Goal: Task Accomplishment & Management: Manage account settings

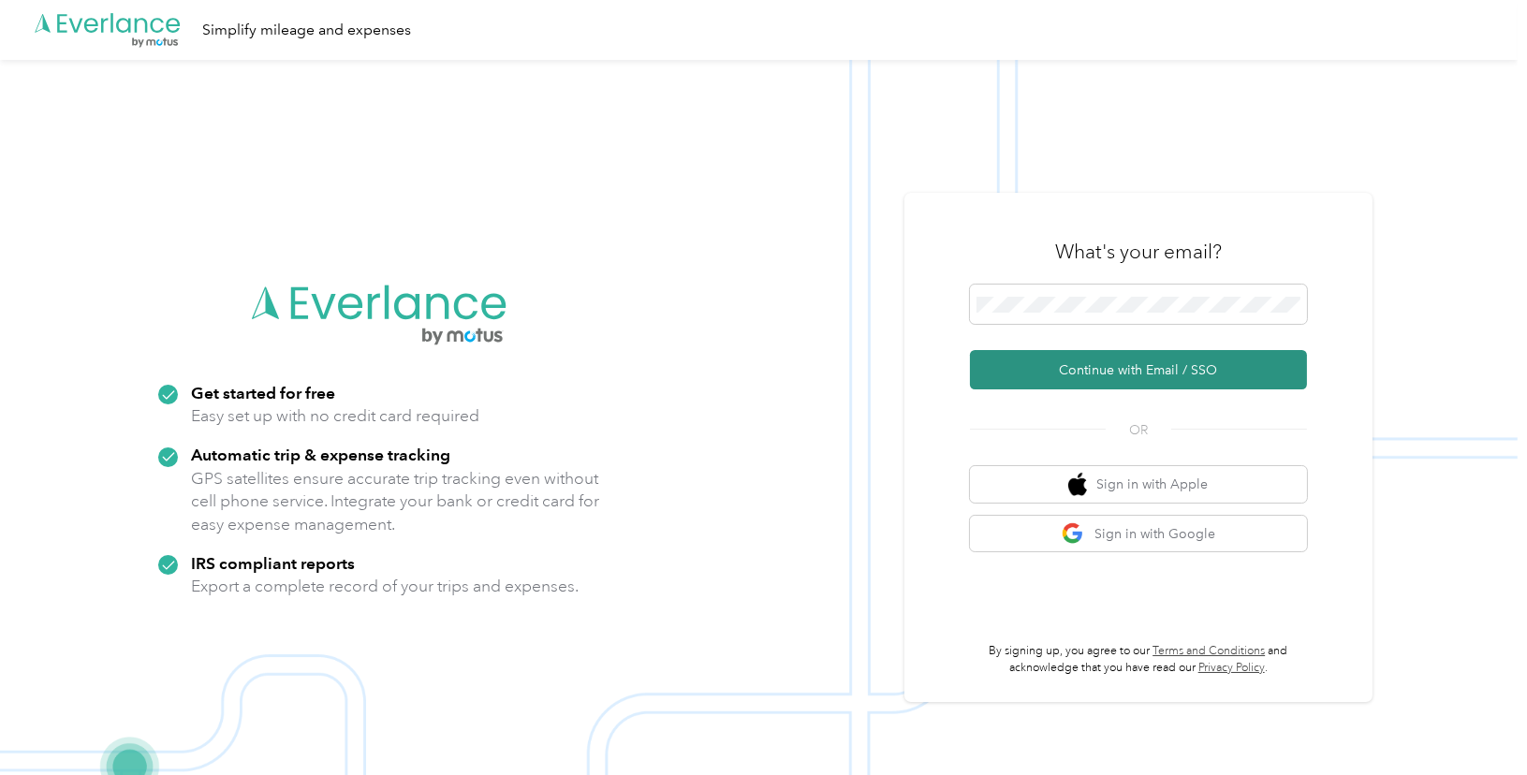
click at [1131, 373] on button "Continue with Email / SSO" at bounding box center [1138, 369] width 337 height 39
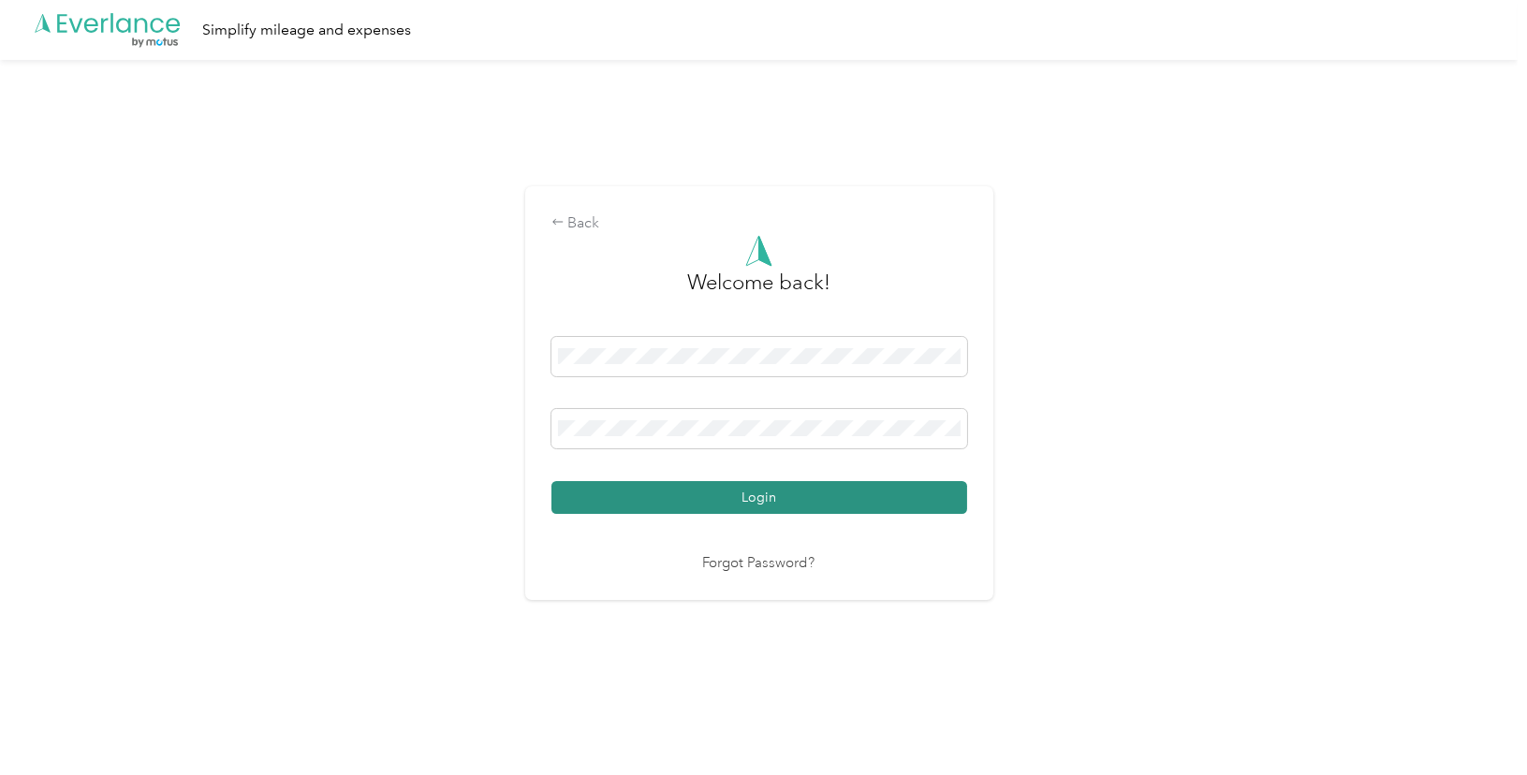
click at [756, 497] on button "Login" at bounding box center [759, 497] width 416 height 33
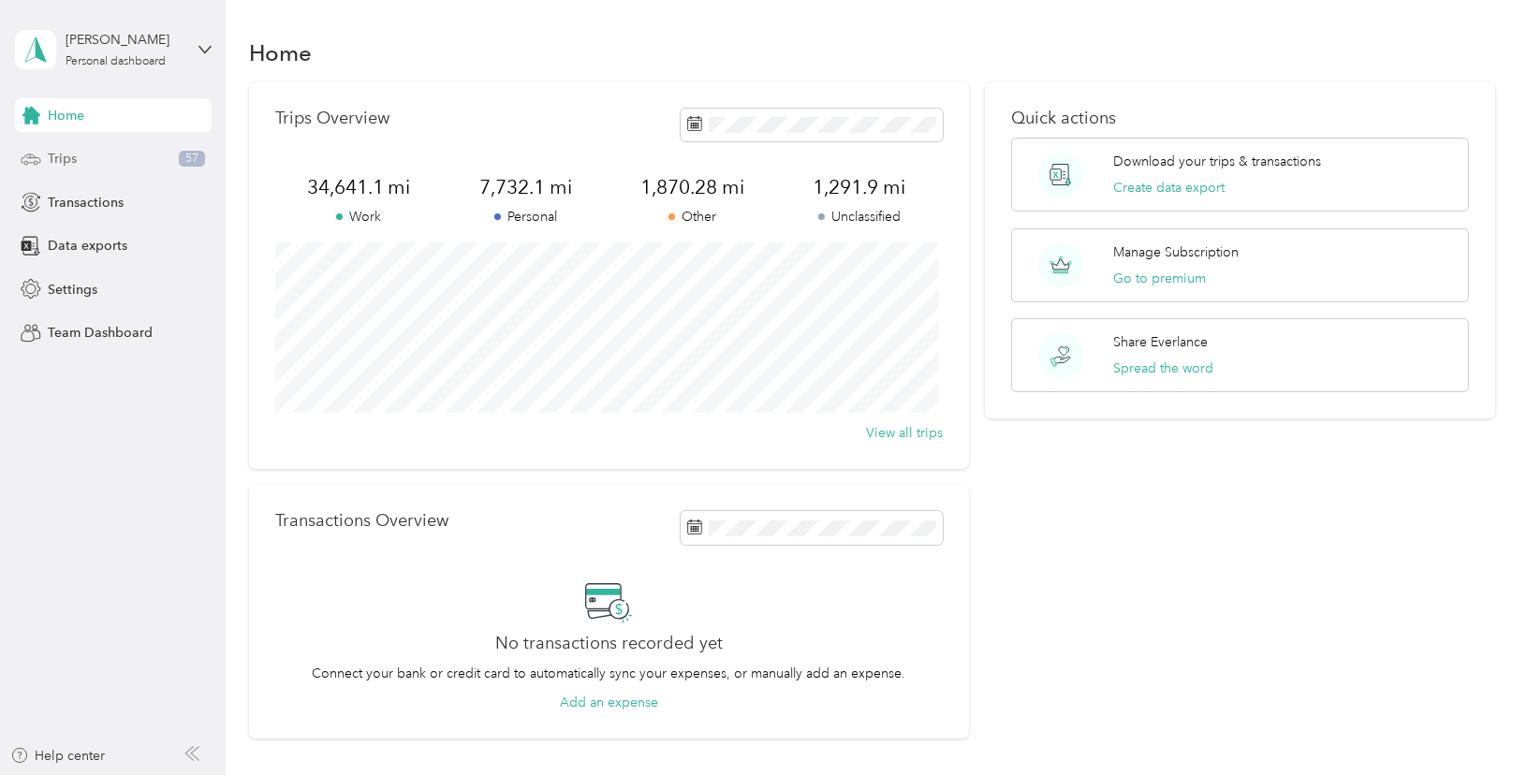
click at [66, 157] on span "Trips" at bounding box center [62, 159] width 29 height 20
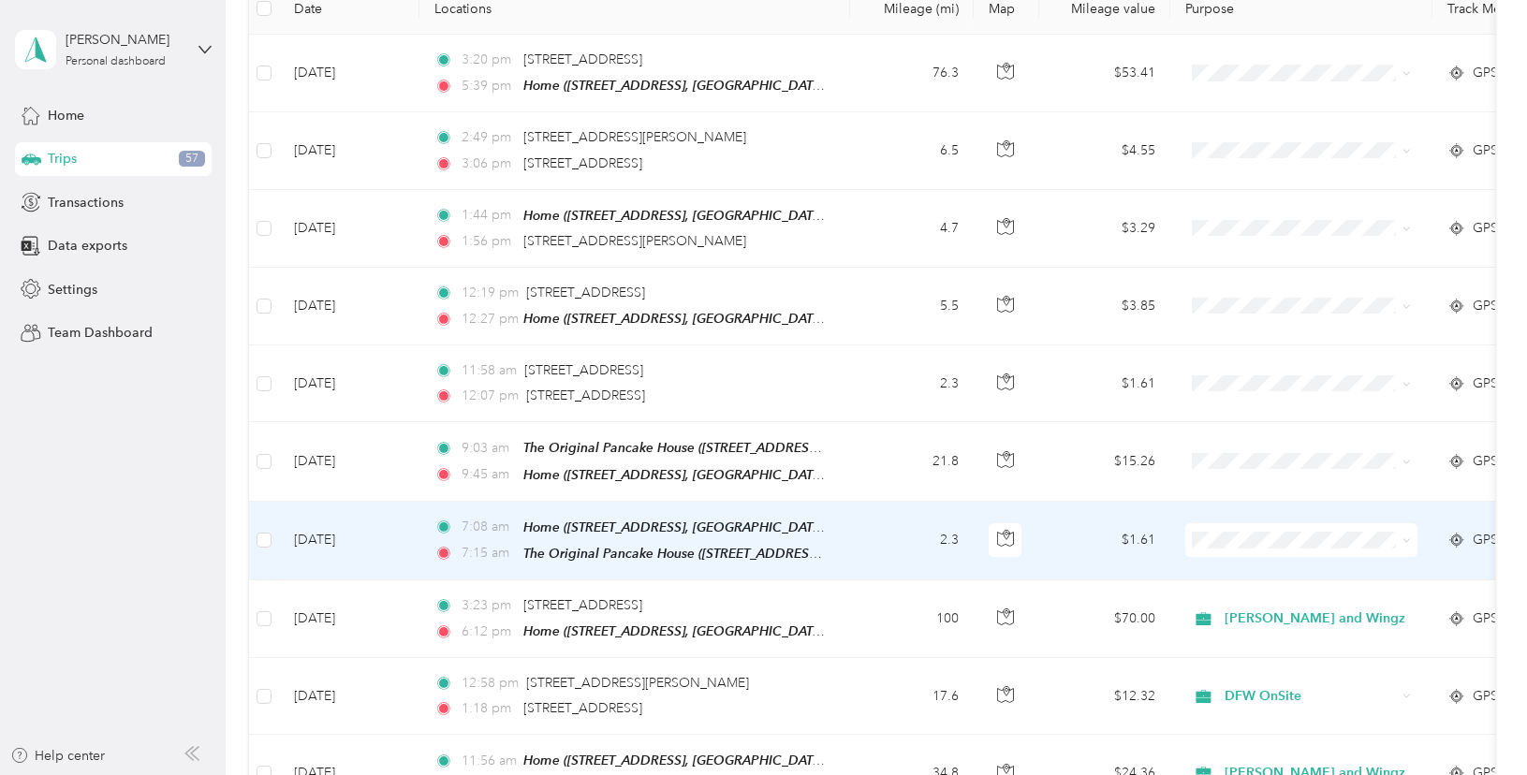
scroll to position [279, 0]
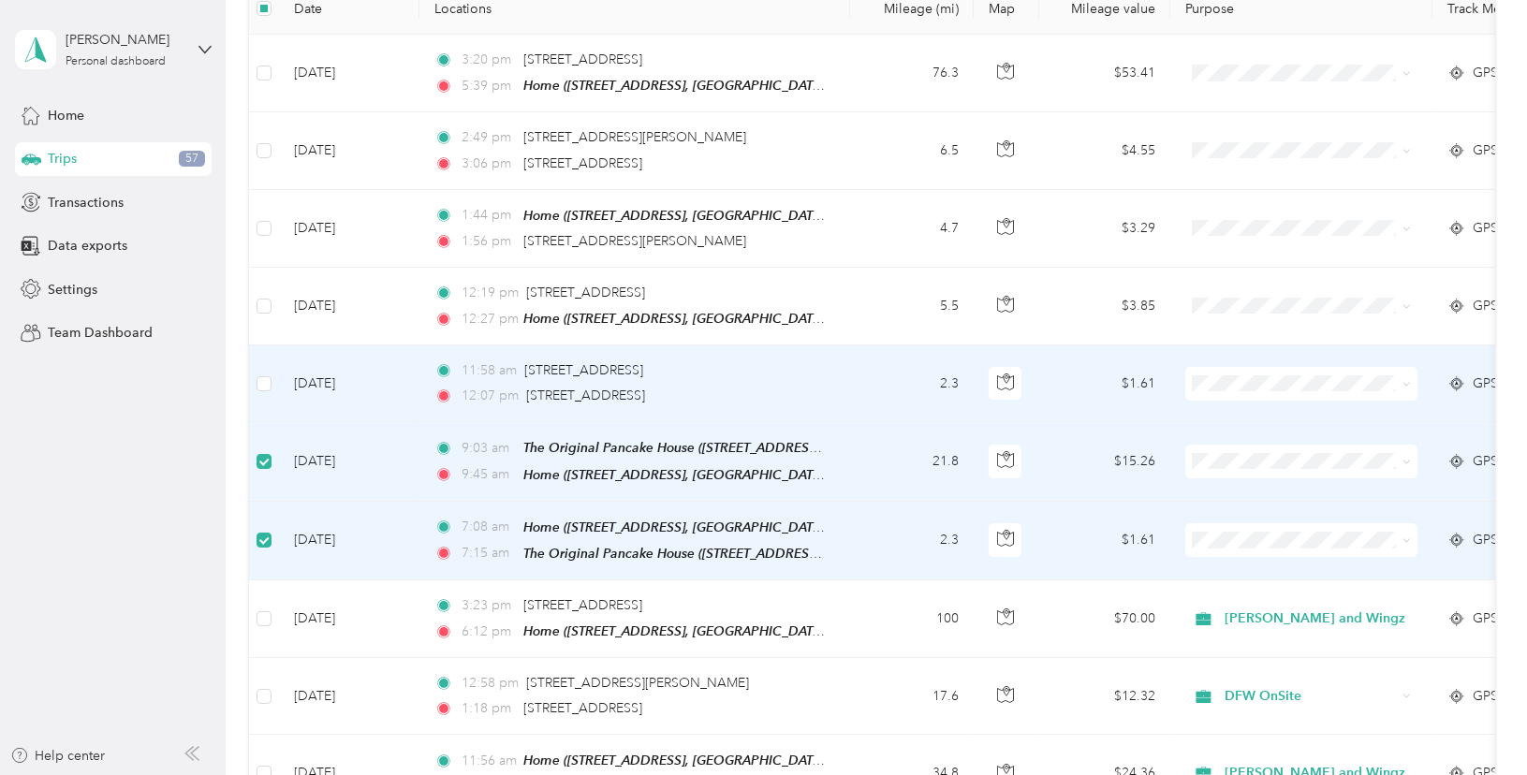
click at [263, 366] on td at bounding box center [264, 383] width 30 height 77
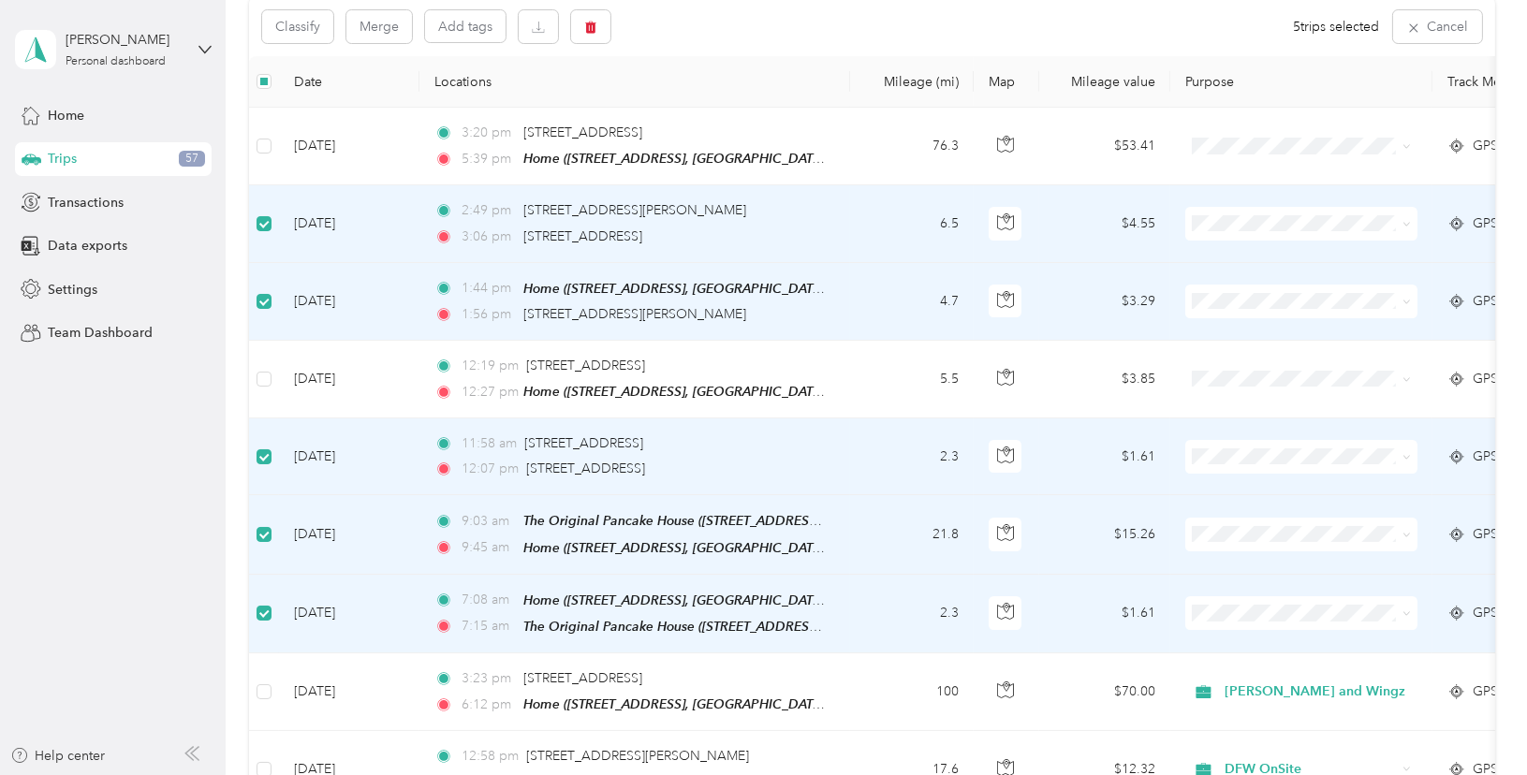
scroll to position [92, 0]
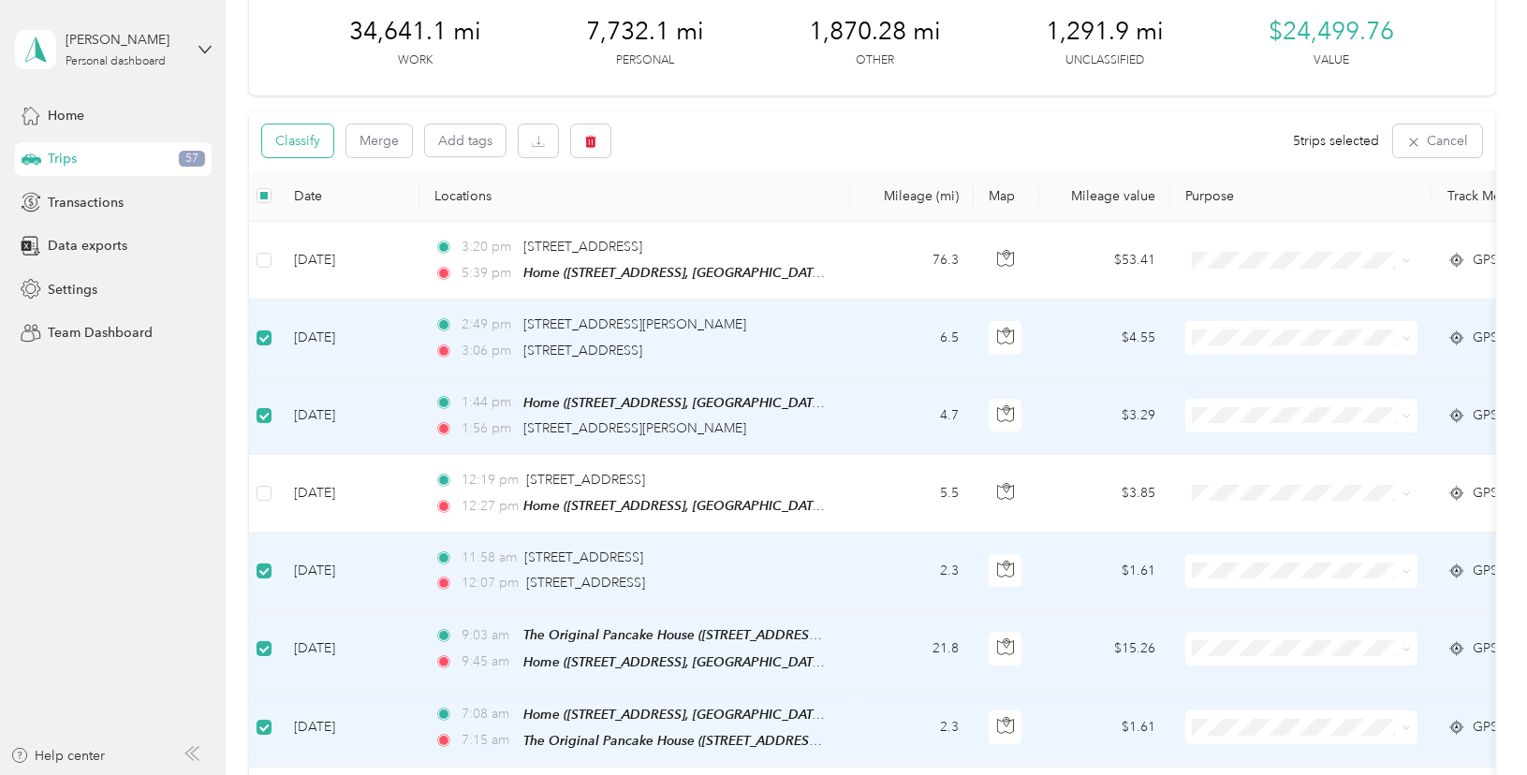
click at [295, 135] on button "Classify" at bounding box center [297, 140] width 71 height 33
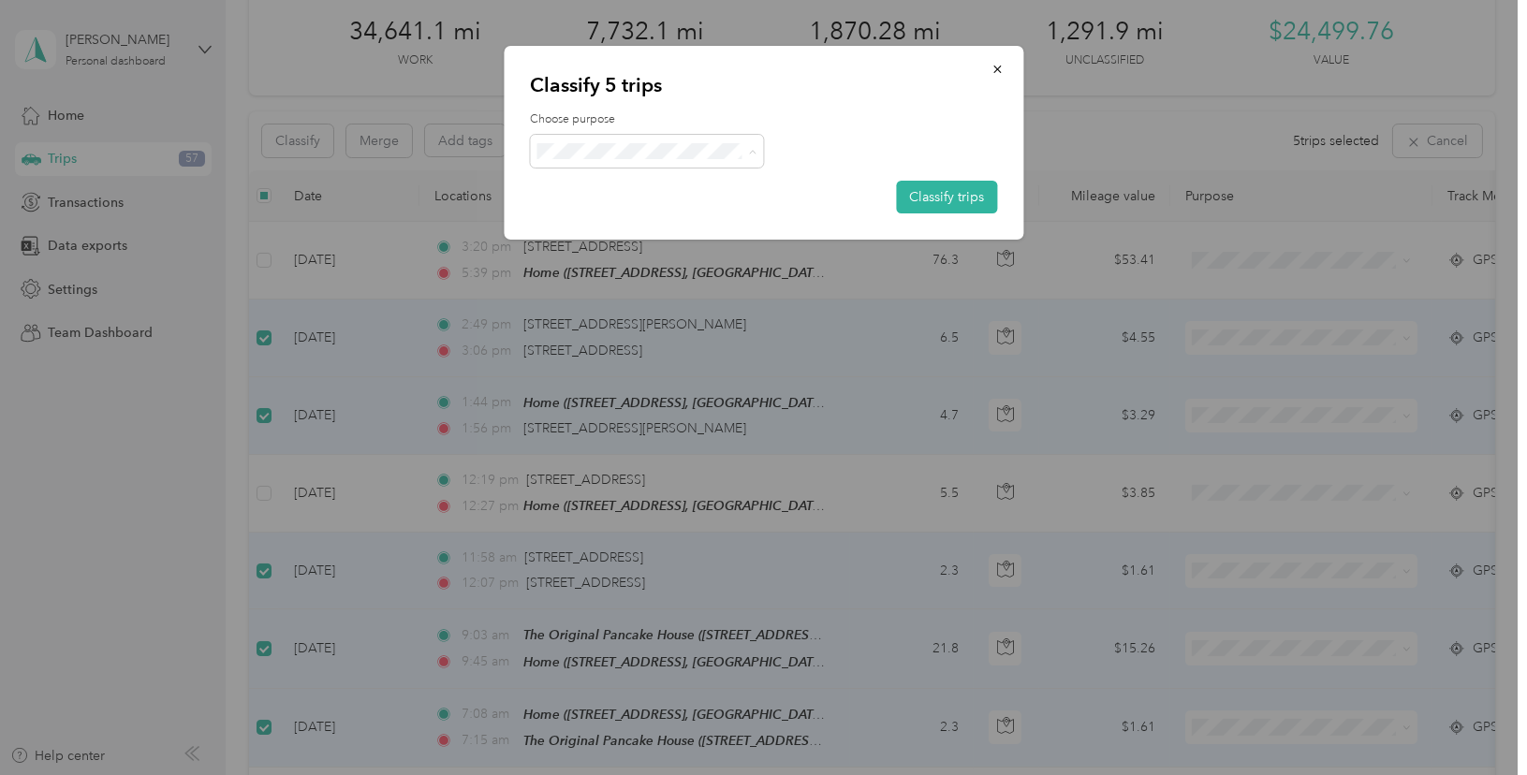
click at [617, 339] on span "DFW OnSite" at bounding box center [667, 349] width 181 height 20
click at [938, 203] on button "Classify trips" at bounding box center [946, 197] width 101 height 33
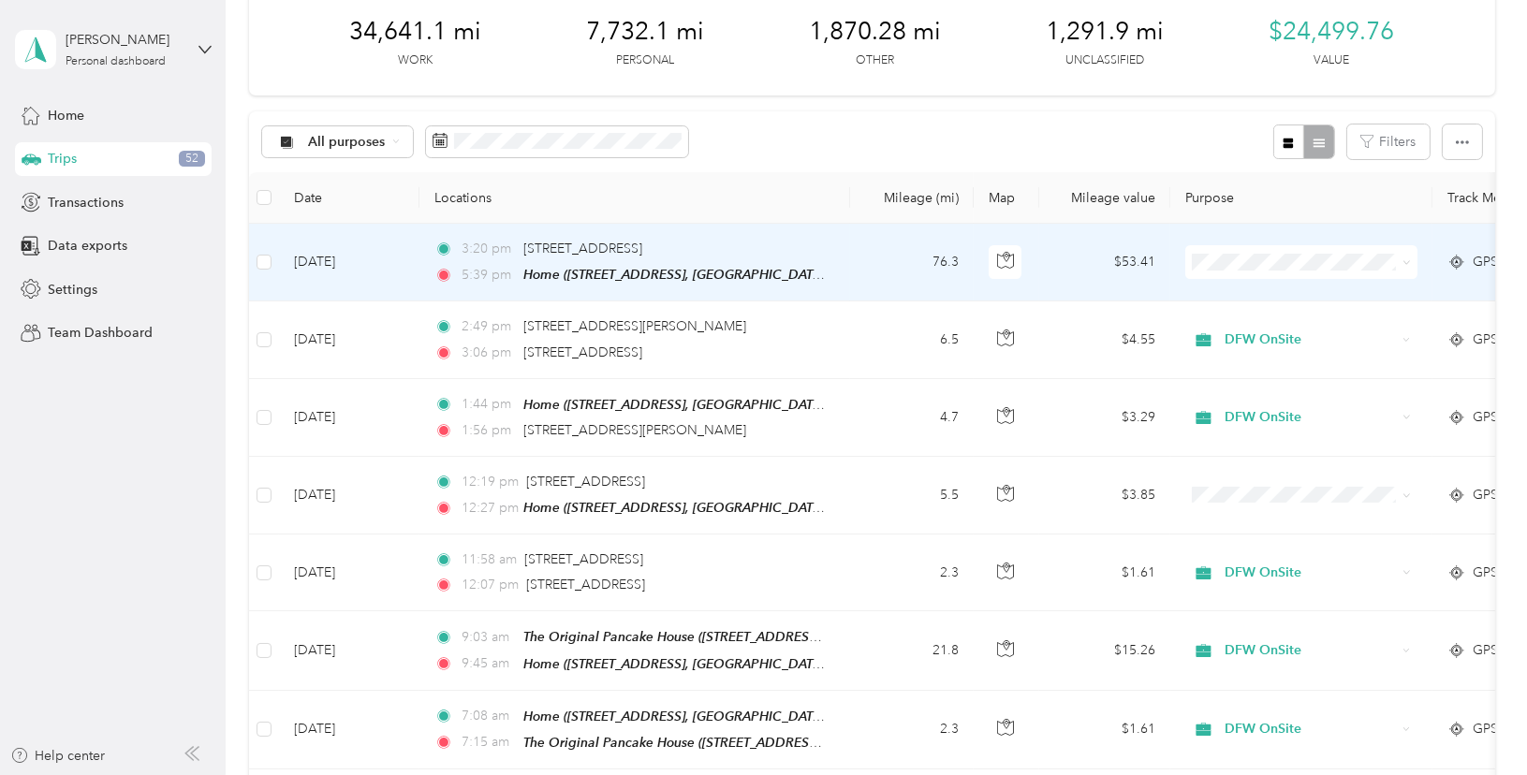
click at [1241, 356] on span "[PERSON_NAME] and Wingz" at bounding box center [1322, 362] width 181 height 20
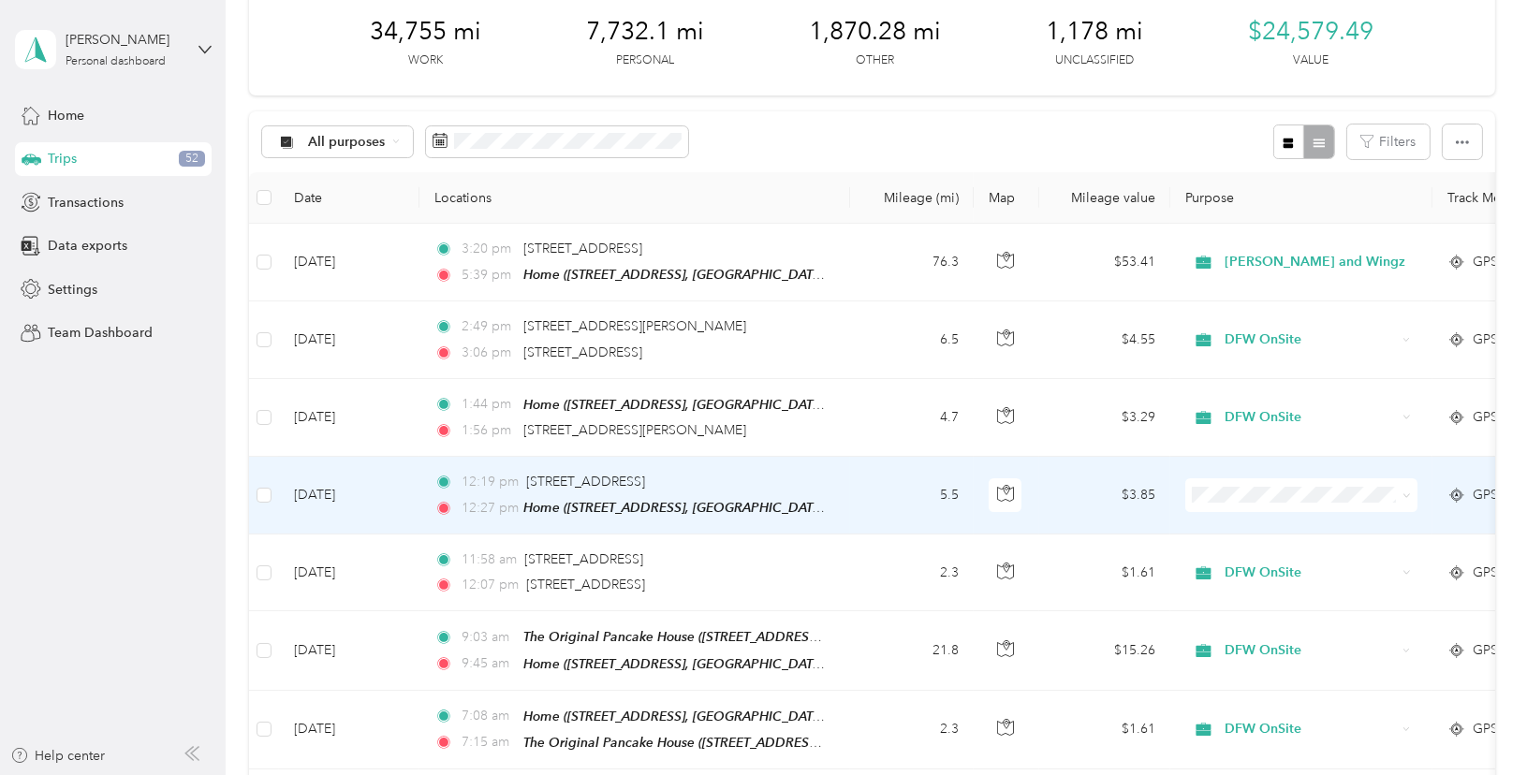
click at [1234, 550] on span "Personal" at bounding box center [1322, 559] width 181 height 20
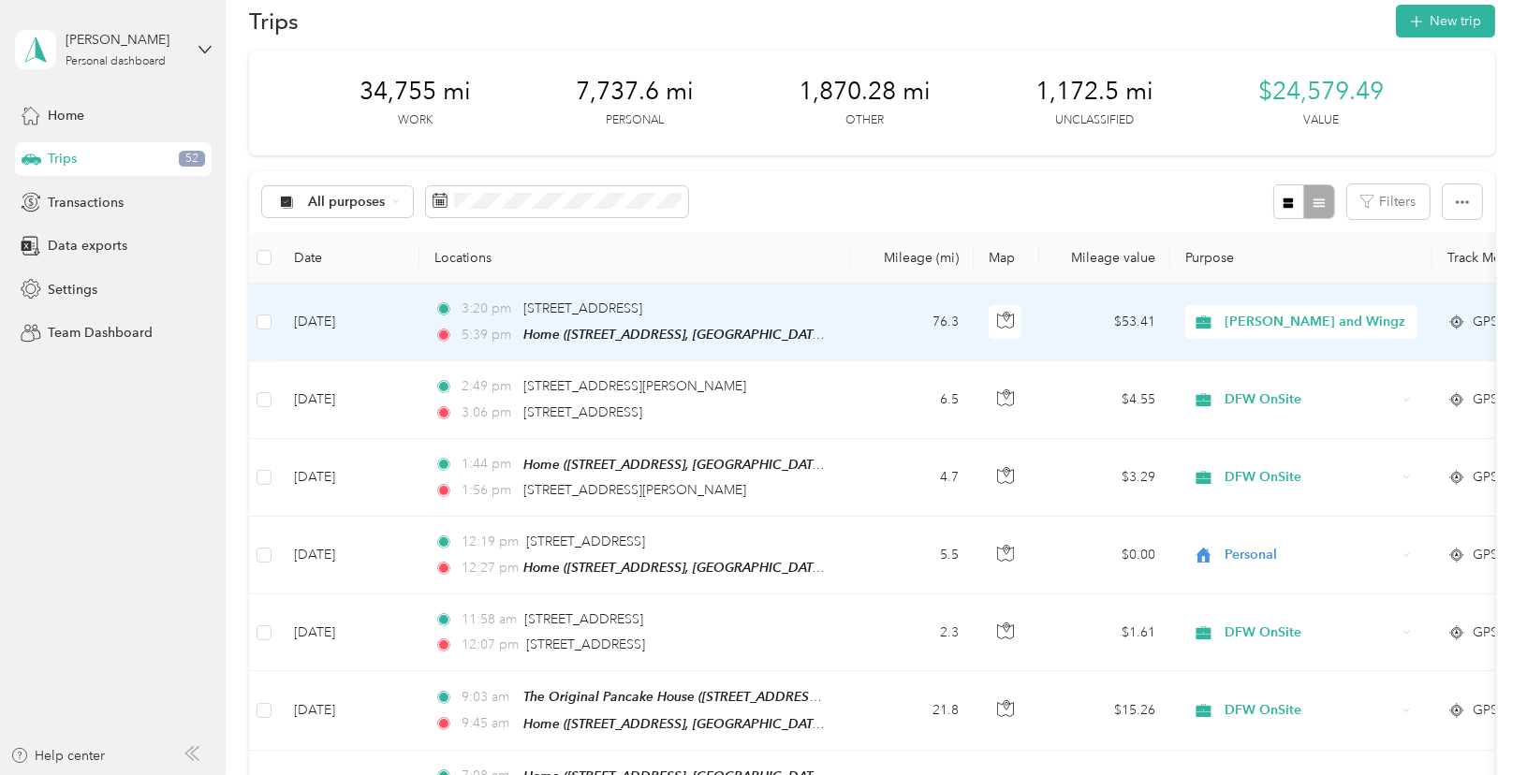
scroll to position [0, 0]
